Goal: Find specific page/section: Find specific page/section

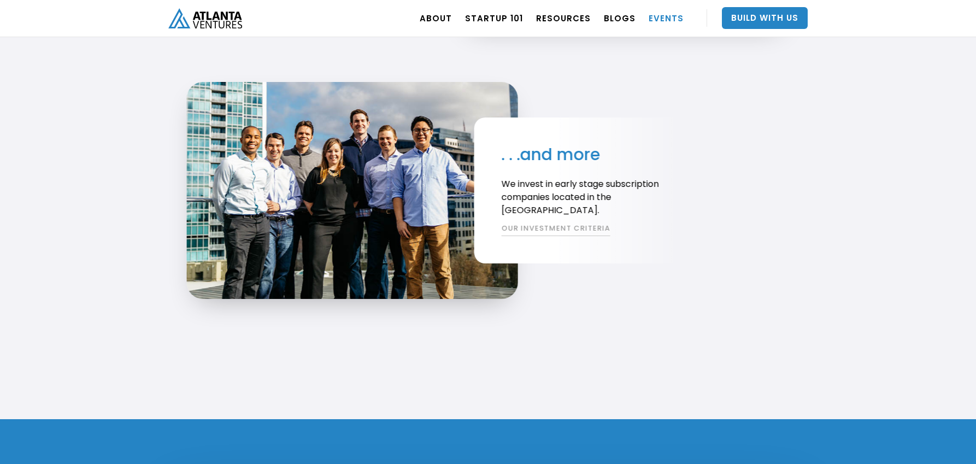
scroll to position [2205, 0]
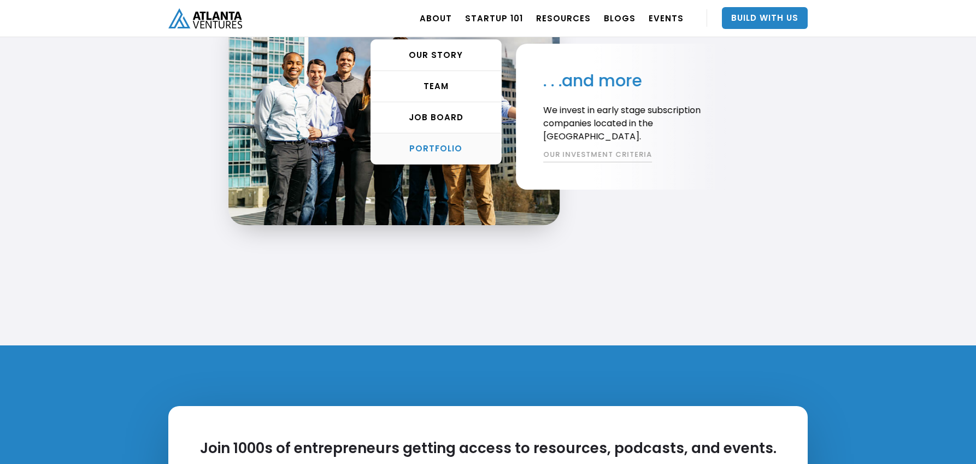
click at [453, 145] on div "PORTFOLIO" at bounding box center [436, 148] width 130 height 11
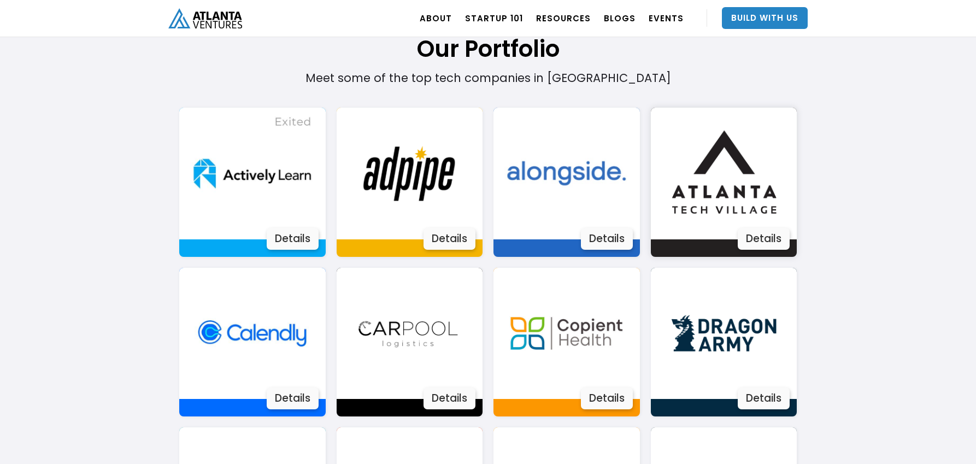
scroll to position [720, 0]
click at [239, 339] on img at bounding box center [252, 334] width 132 height 132
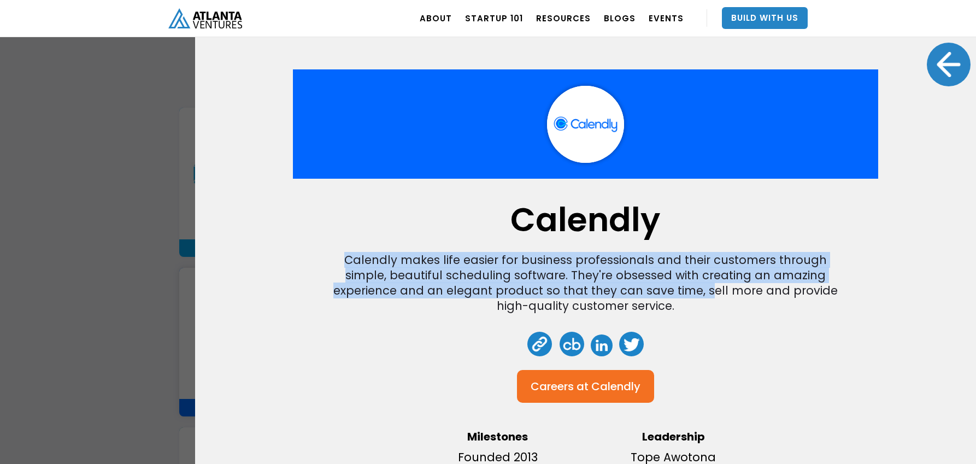
drag, startPoint x: 293, startPoint y: 250, endPoint x: 627, endPoint y: 295, distance: 337.0
click at [627, 295] on div "Calendly Calendly makes life easier for business professionals and their custom…" at bounding box center [586, 279] width 586 height 420
click at [627, 295] on div "Calendly makes life easier for business professionals and their customers throu…" at bounding box center [586, 283] width 525 height 61
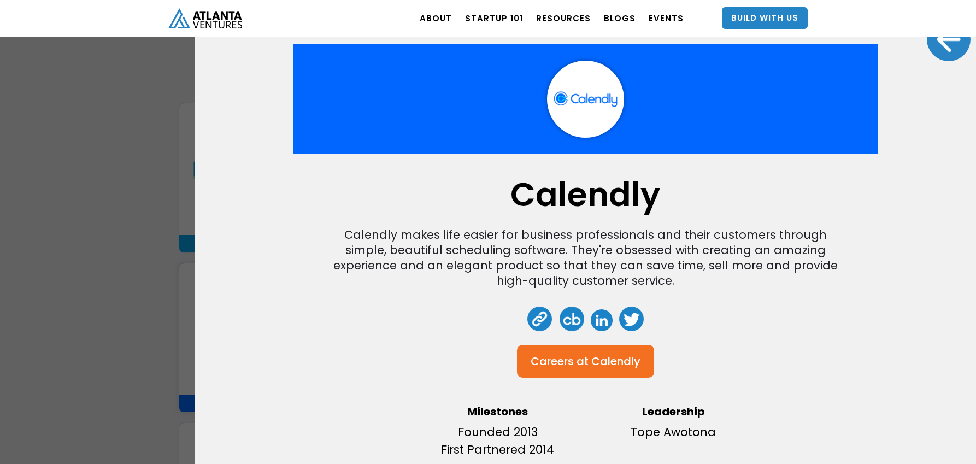
scroll to position [899, 0]
click at [134, 274] on div "Calendly Calendly makes life easier for business professionals and their custom…" at bounding box center [488, 232] width 976 height 464
